Goal: Complete application form: Complete application form

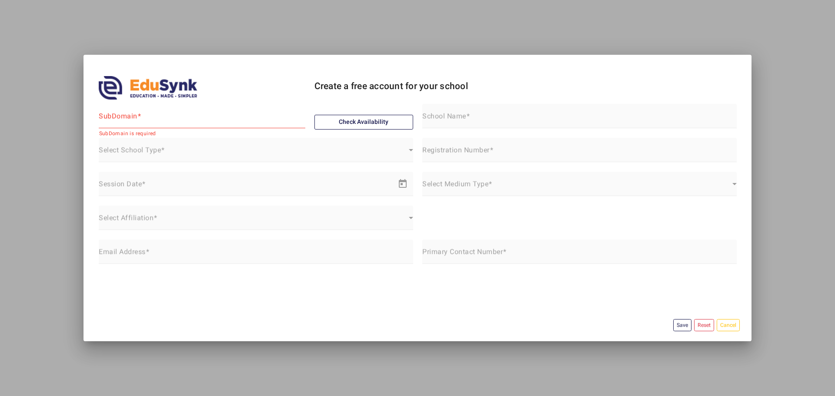
click at [186, 86] on img at bounding box center [148, 87] width 99 height 23
click at [143, 86] on img at bounding box center [148, 87] width 99 height 23
click at [125, 86] on img at bounding box center [148, 87] width 99 height 23
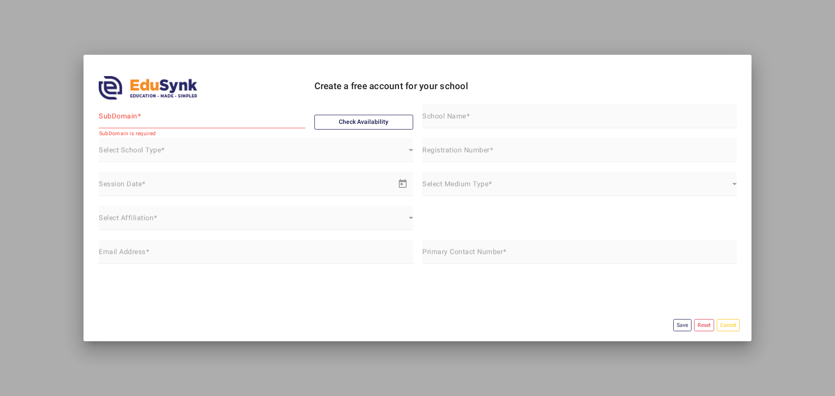
click at [150, 88] on img at bounding box center [148, 87] width 99 height 23
click at [136, 118] on input "SubDomain" at bounding box center [202, 119] width 206 height 10
